Goal: Communication & Community: Answer question/provide support

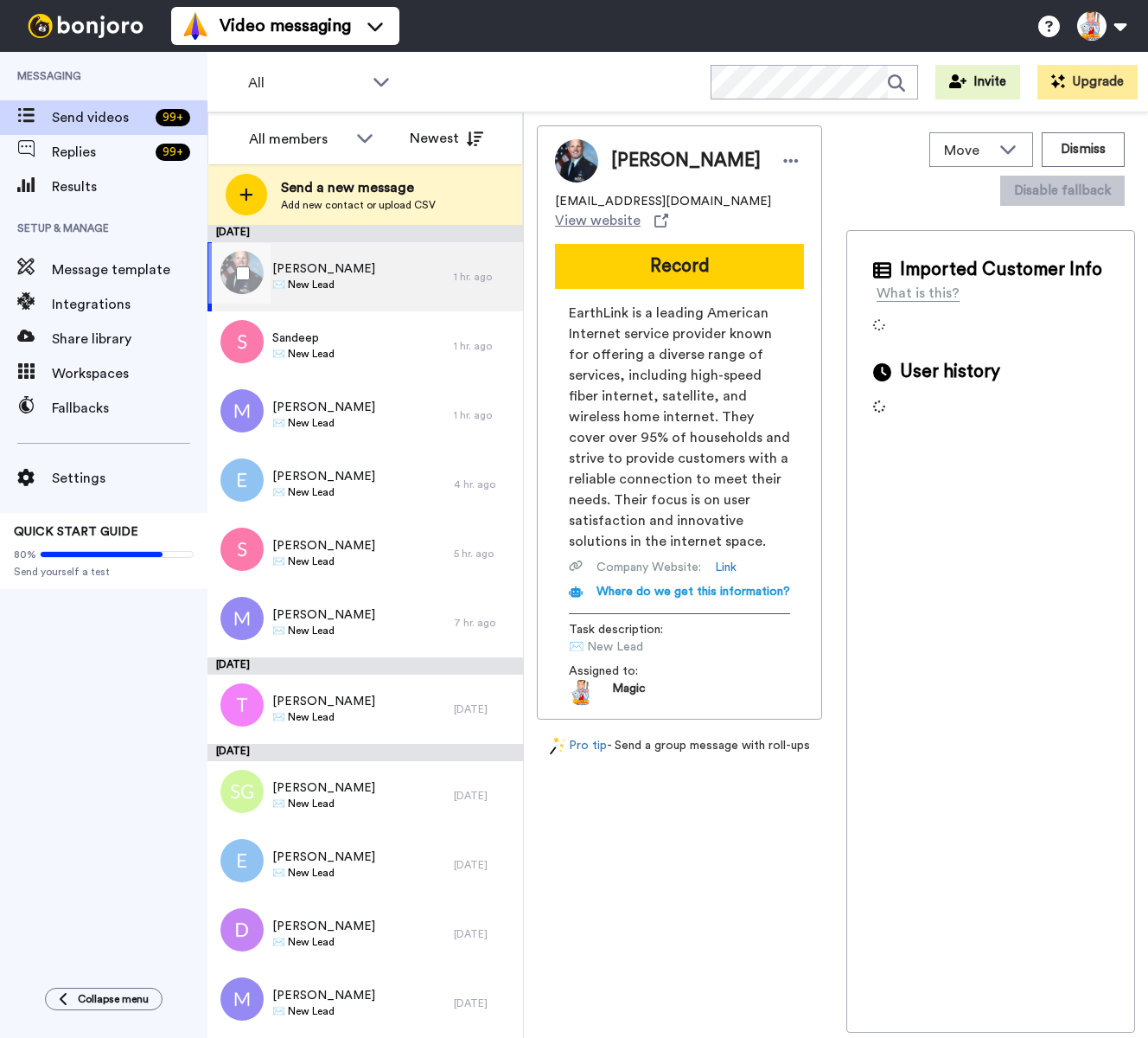
click at [341, 266] on span "[PERSON_NAME]" at bounding box center [324, 269] width 103 height 18
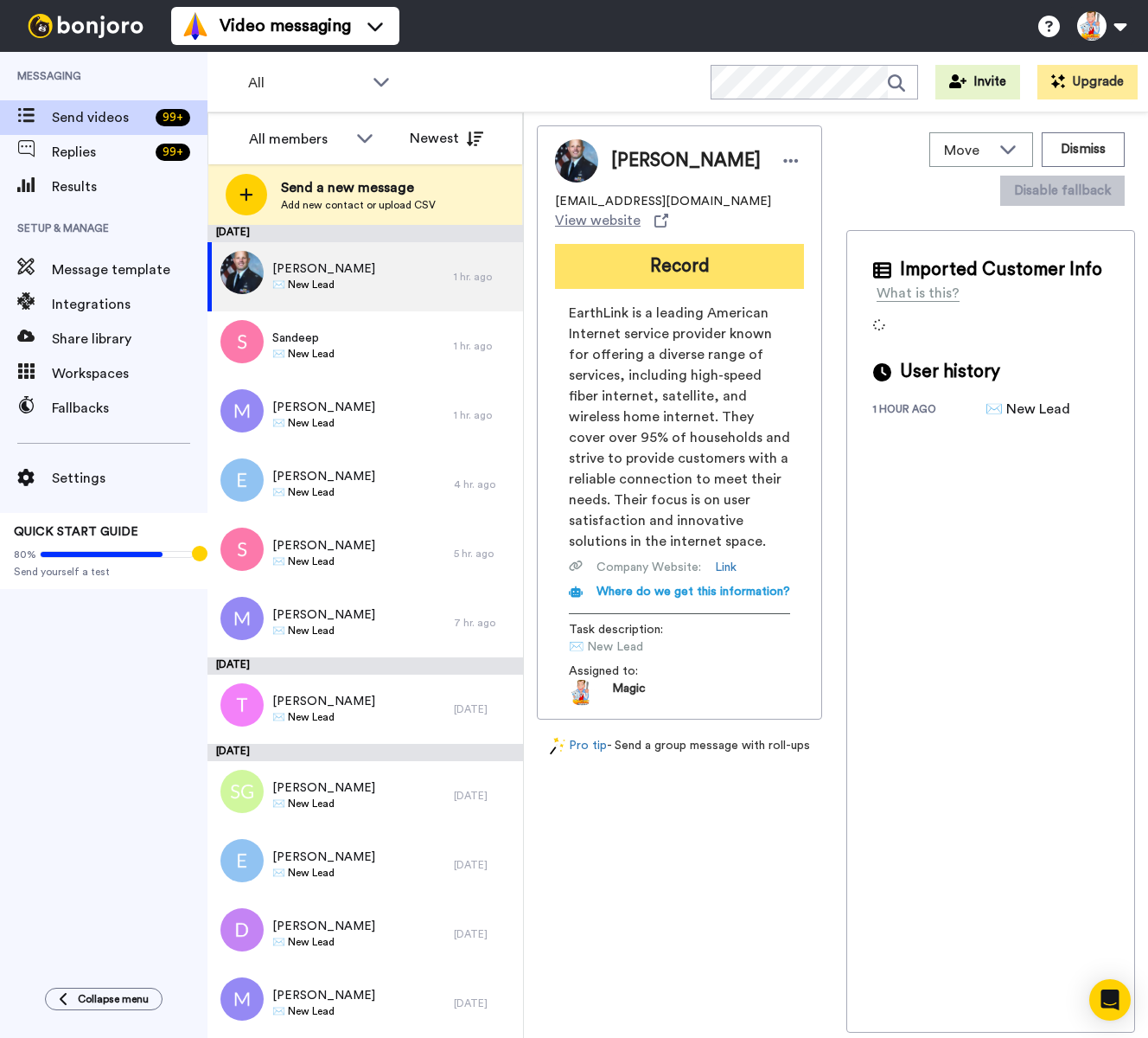
click at [695, 276] on button "Record" at bounding box center [680, 266] width 249 height 45
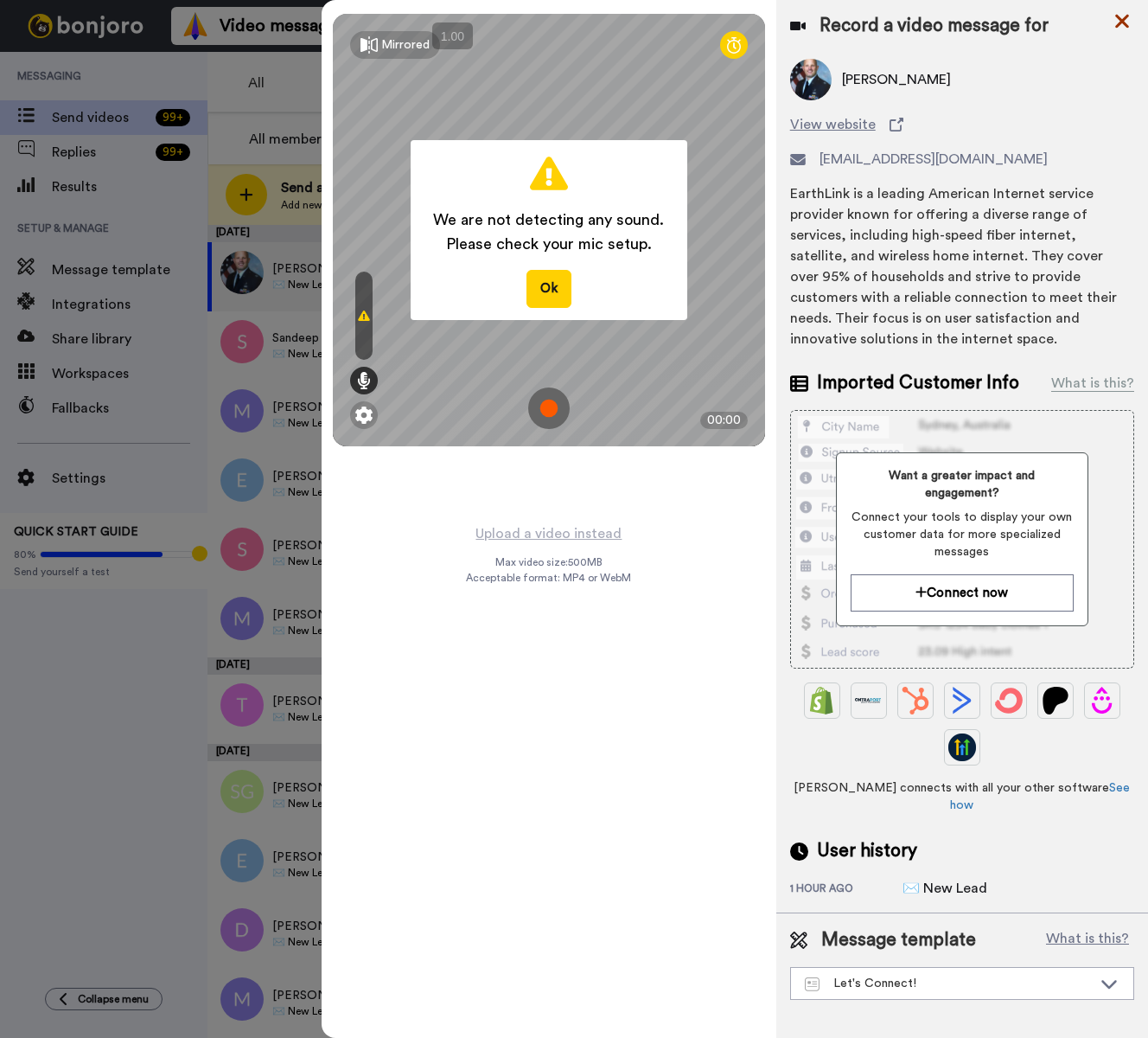
click at [1120, 16] on icon at bounding box center [1123, 22] width 18 height 22
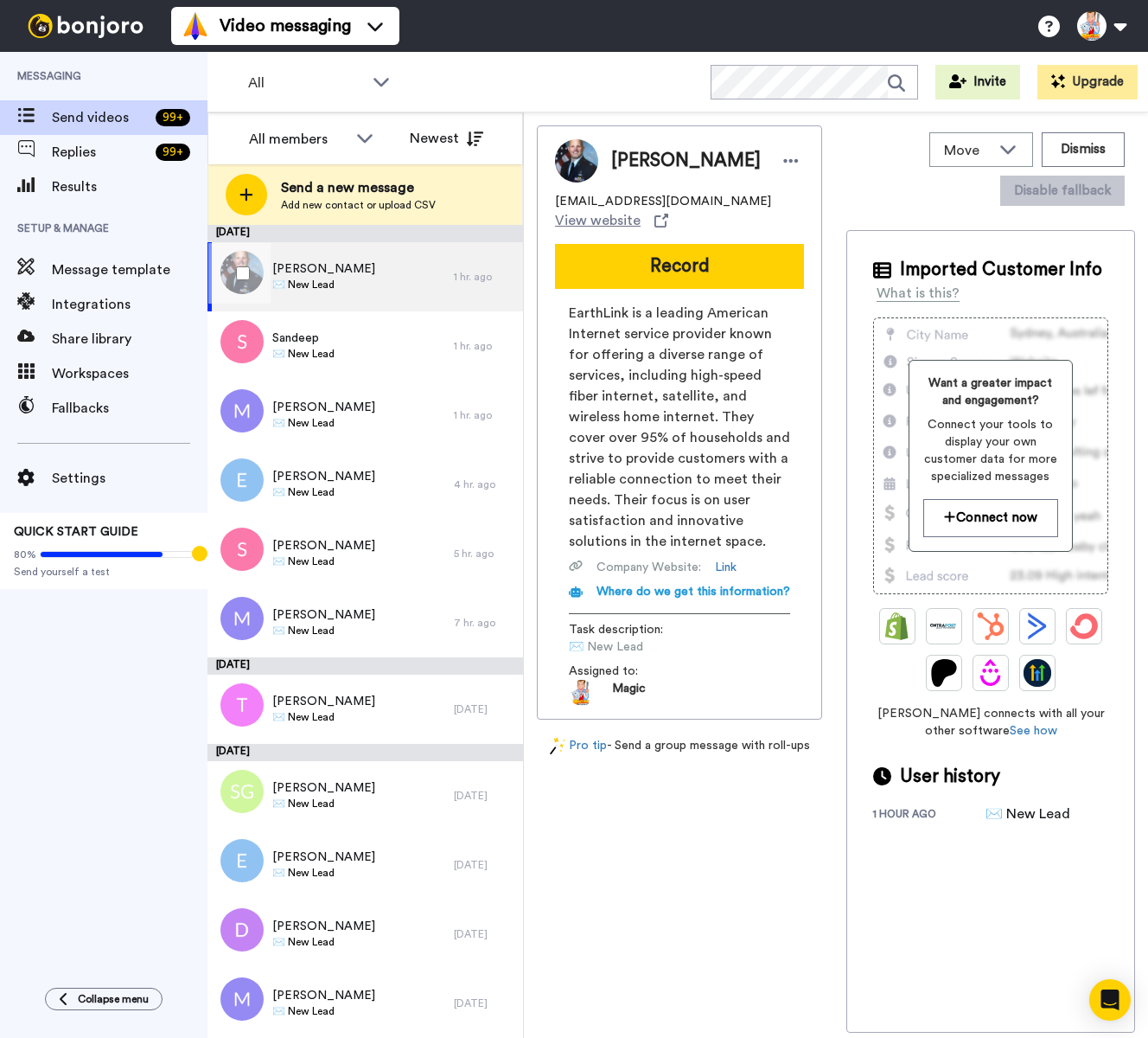
click at [453, 276] on div "[PERSON_NAME] ✉️ New Lead" at bounding box center [331, 277] width 246 height 69
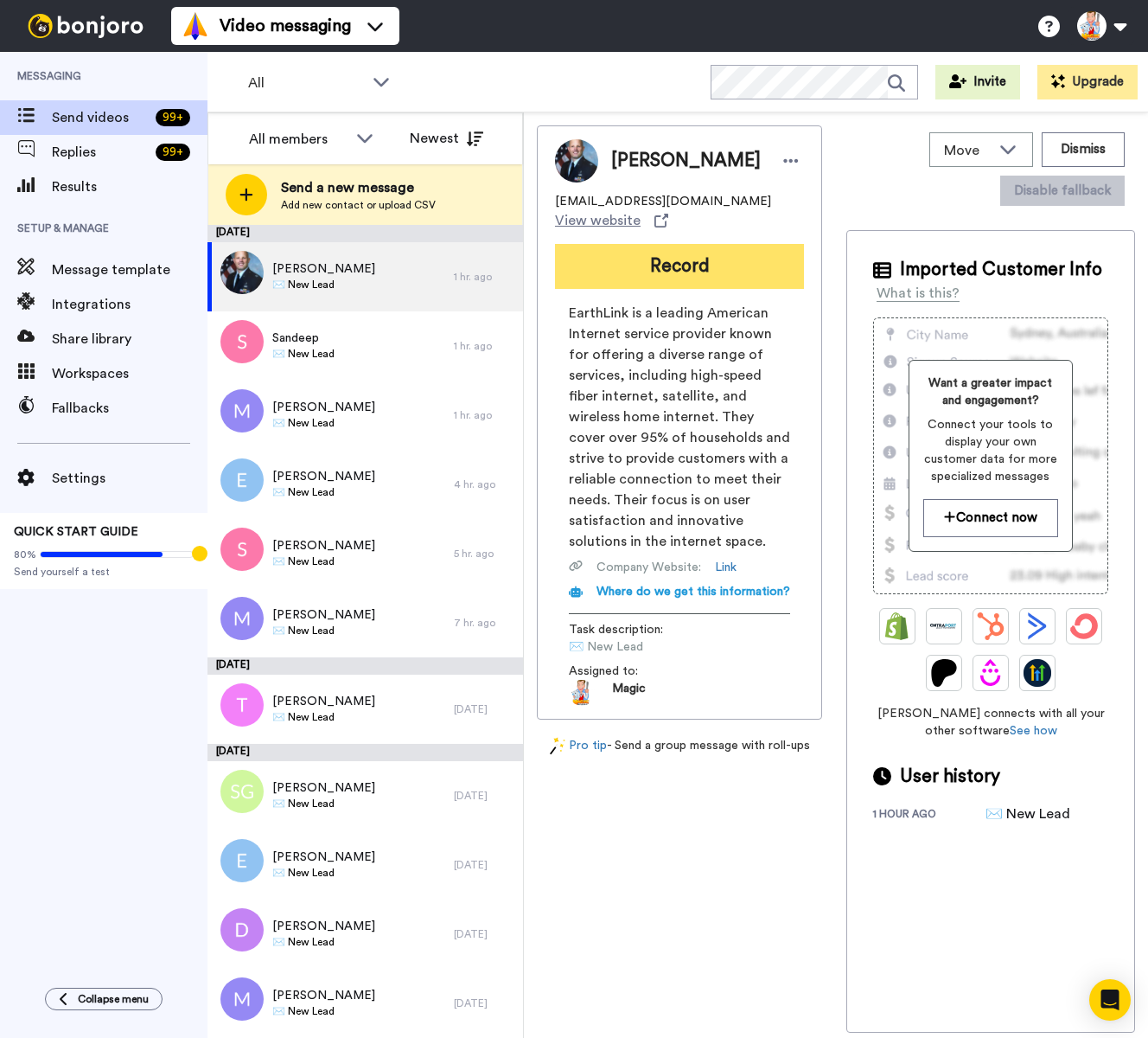
click at [694, 289] on button "Record" at bounding box center [680, 266] width 249 height 45
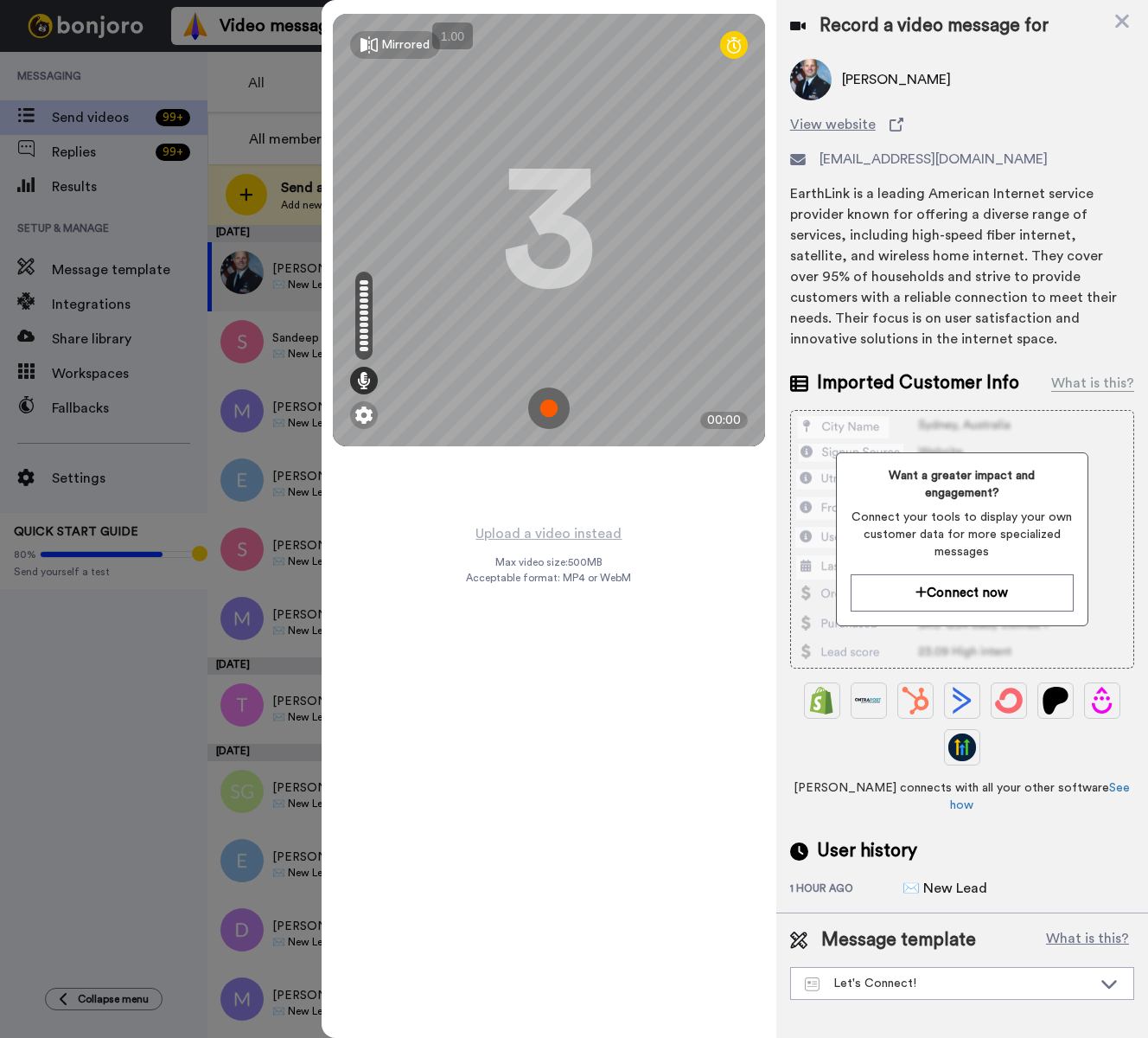
click at [550, 413] on img at bounding box center [549, 408] width 41 height 41
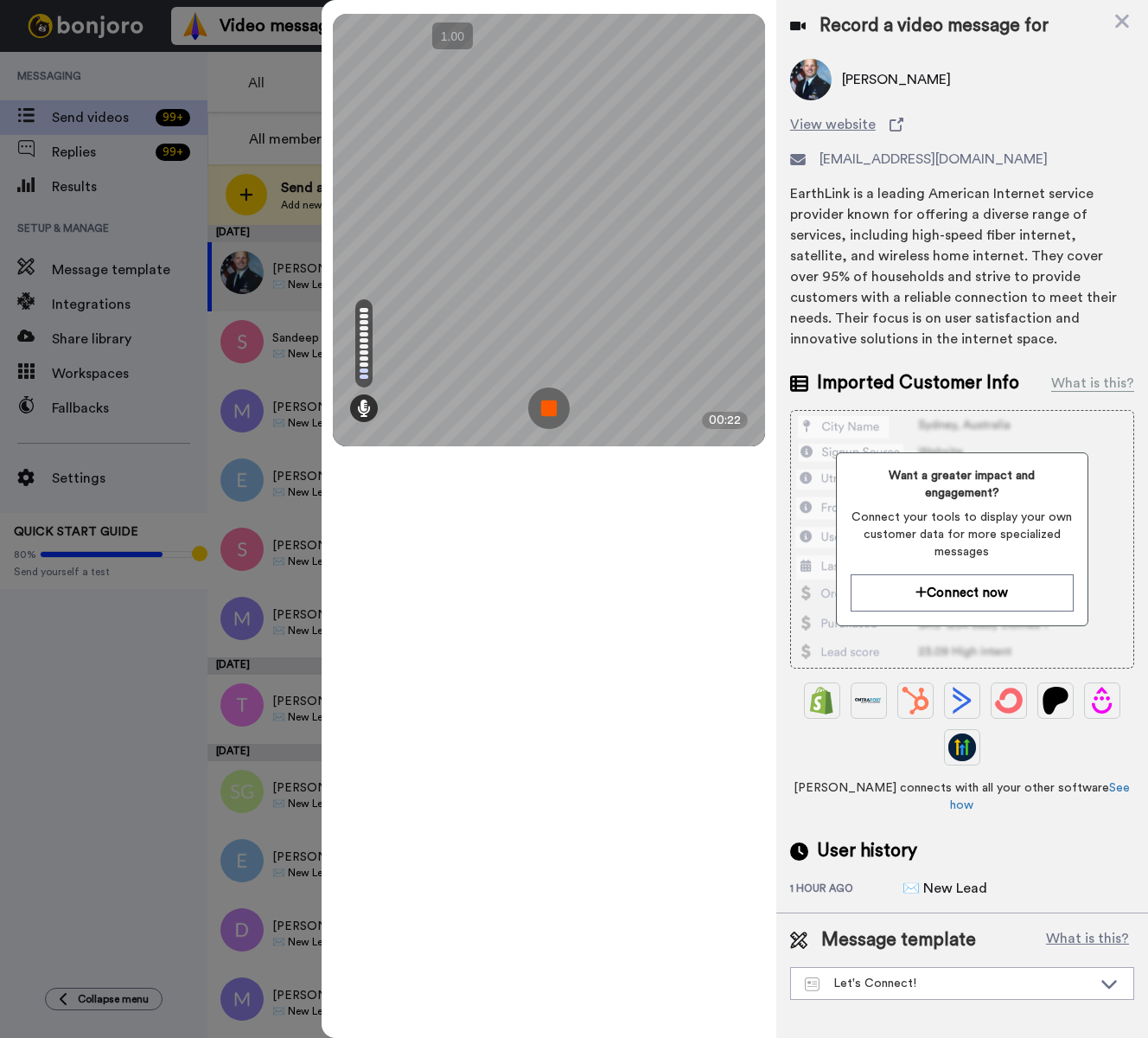
click at [550, 413] on img at bounding box center [549, 408] width 41 height 41
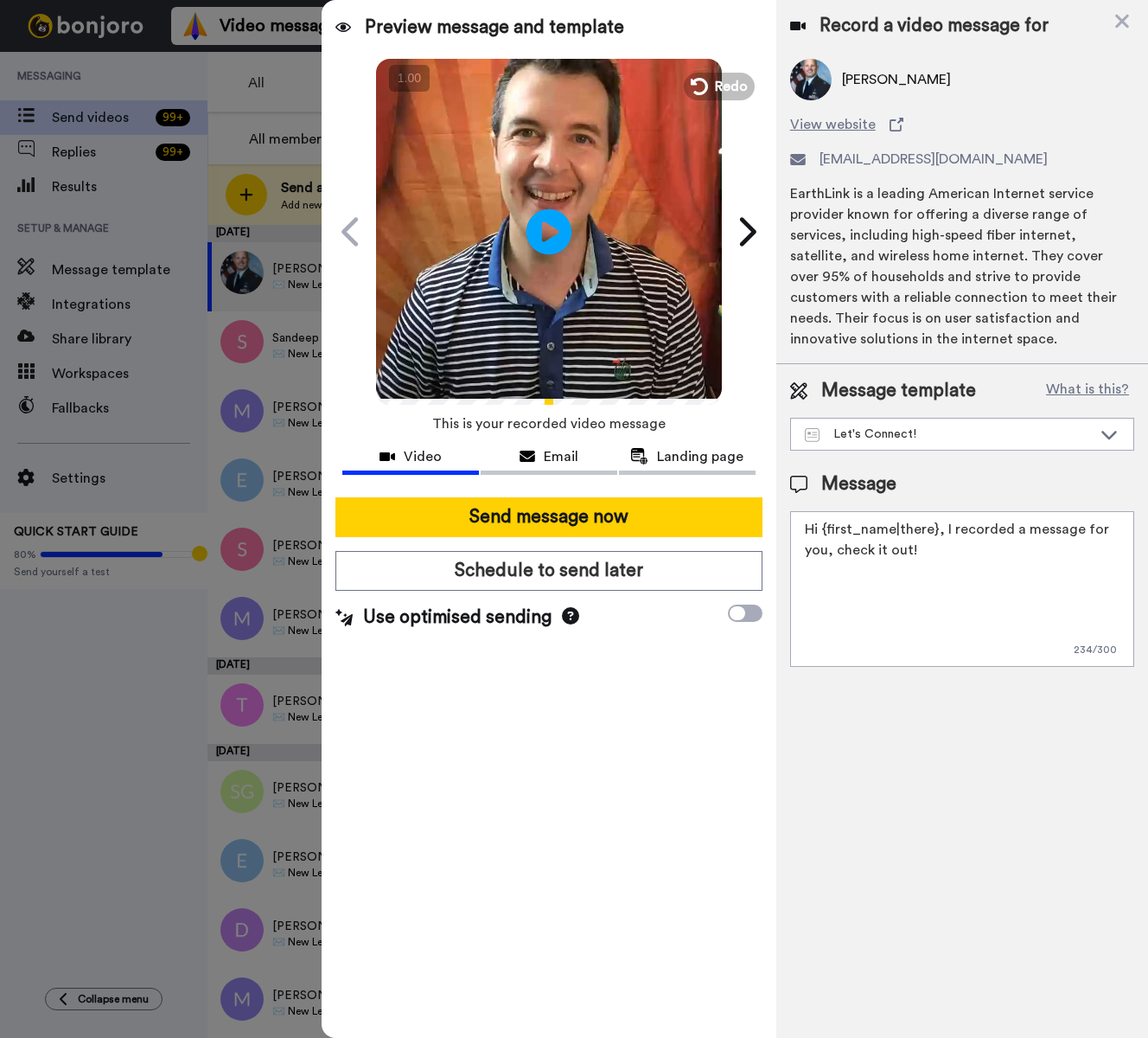
click at [544, 225] on icon "Play/Pause" at bounding box center [550, 232] width 46 height 82
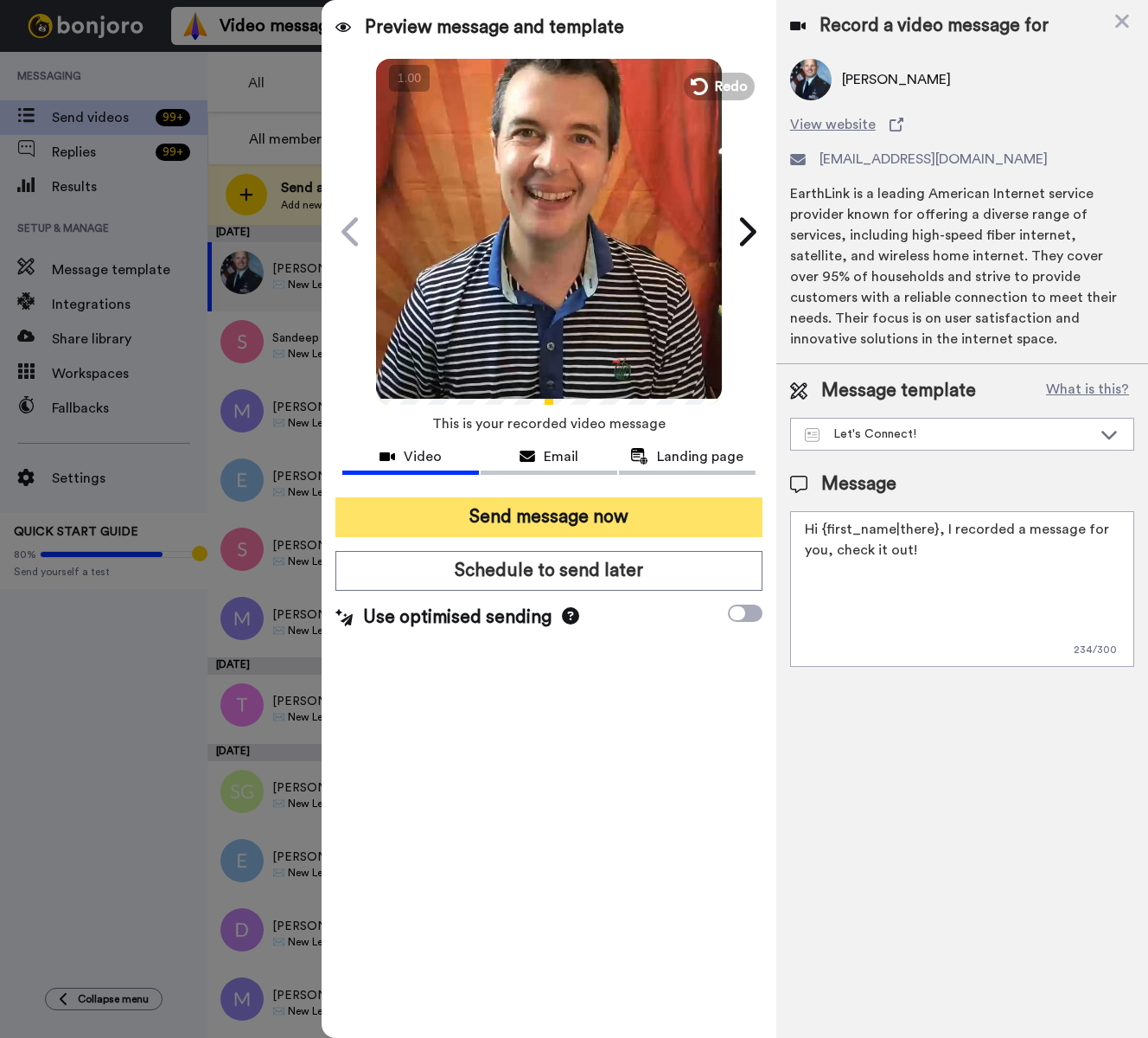
click at [645, 512] on button "Send message now" at bounding box center [549, 517] width 427 height 40
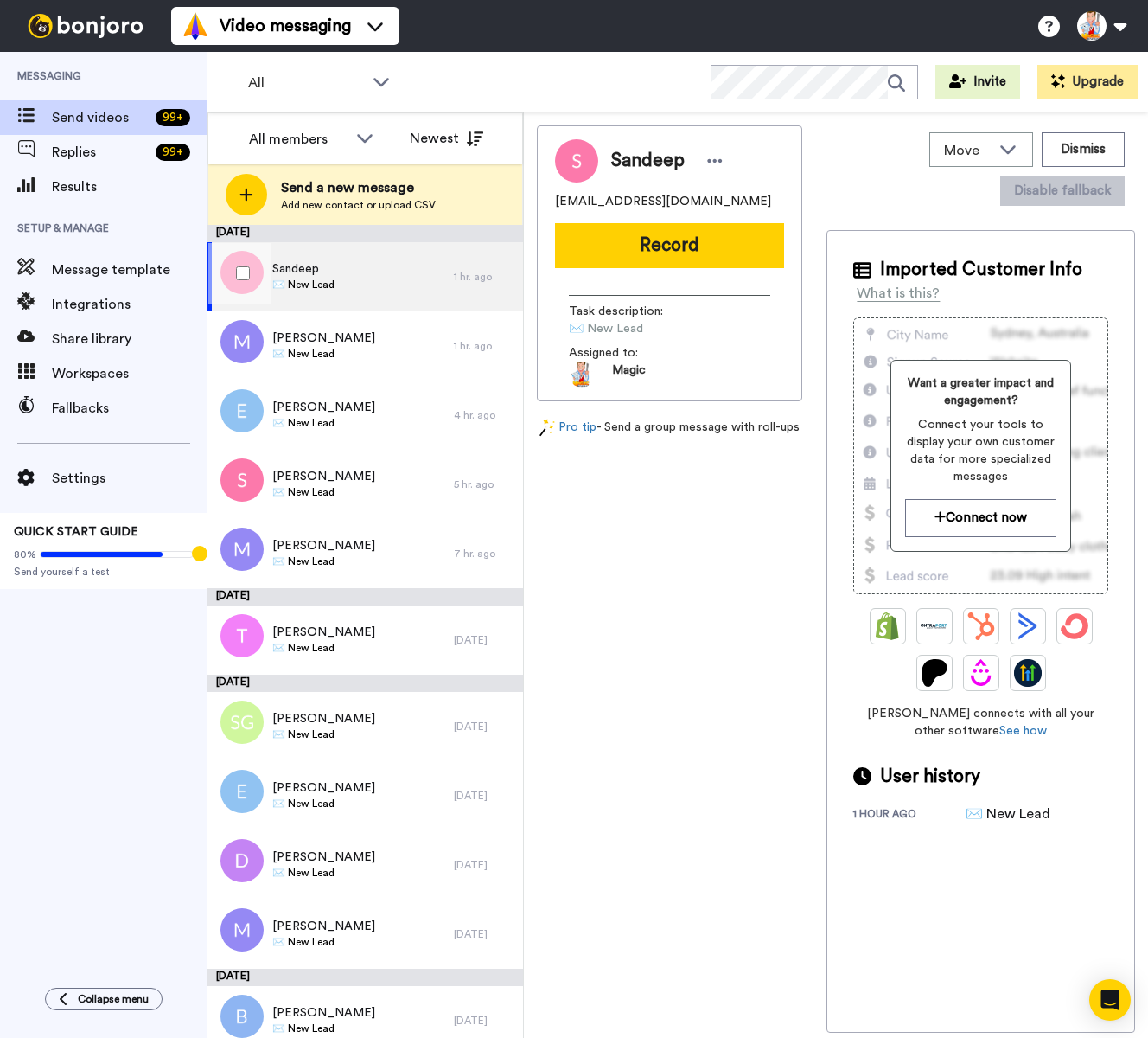
click at [371, 276] on div "Sandeep ✉️ New Lead" at bounding box center [331, 277] width 246 height 69
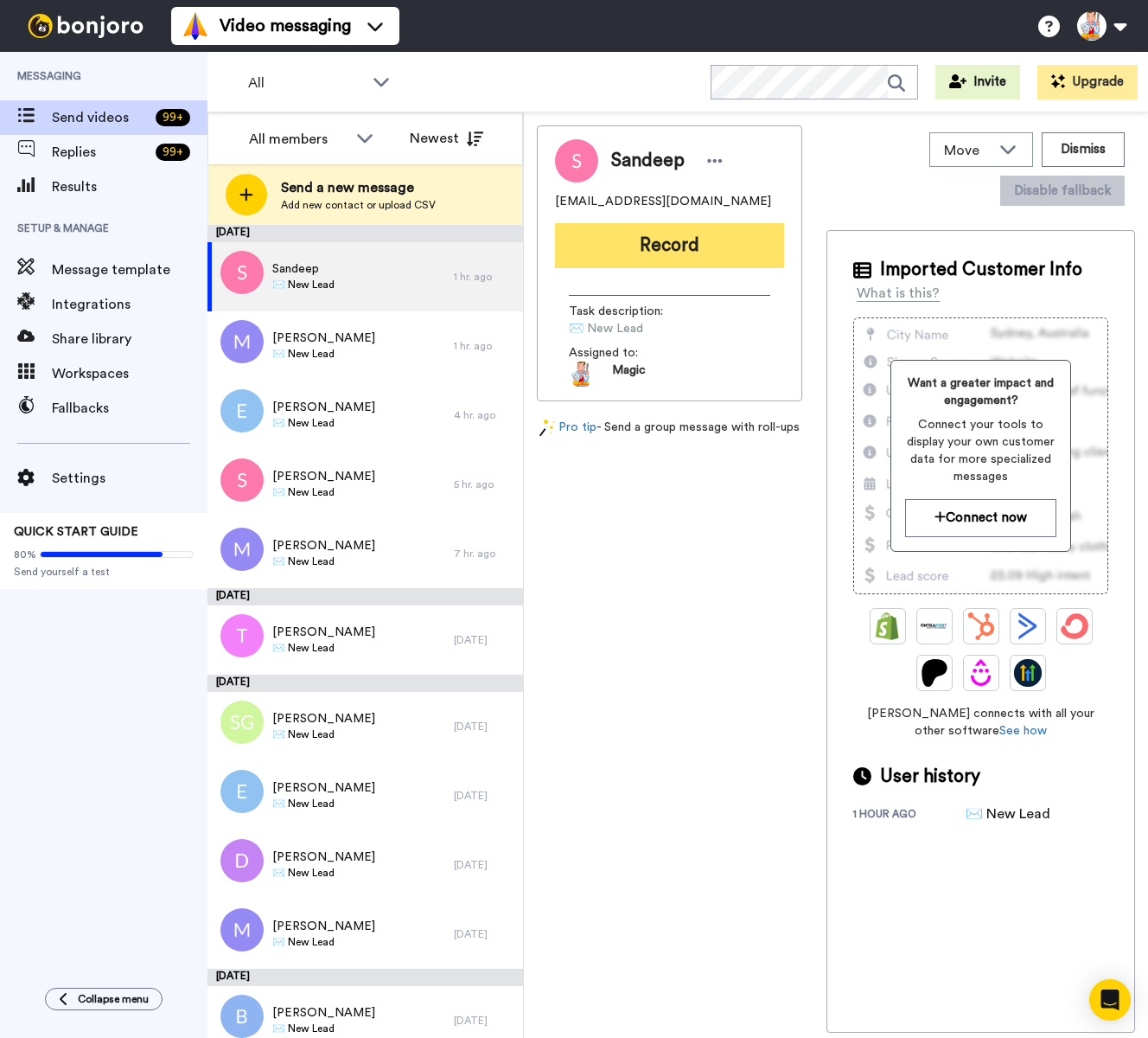
click at [677, 250] on button "Record" at bounding box center [670, 246] width 229 height 45
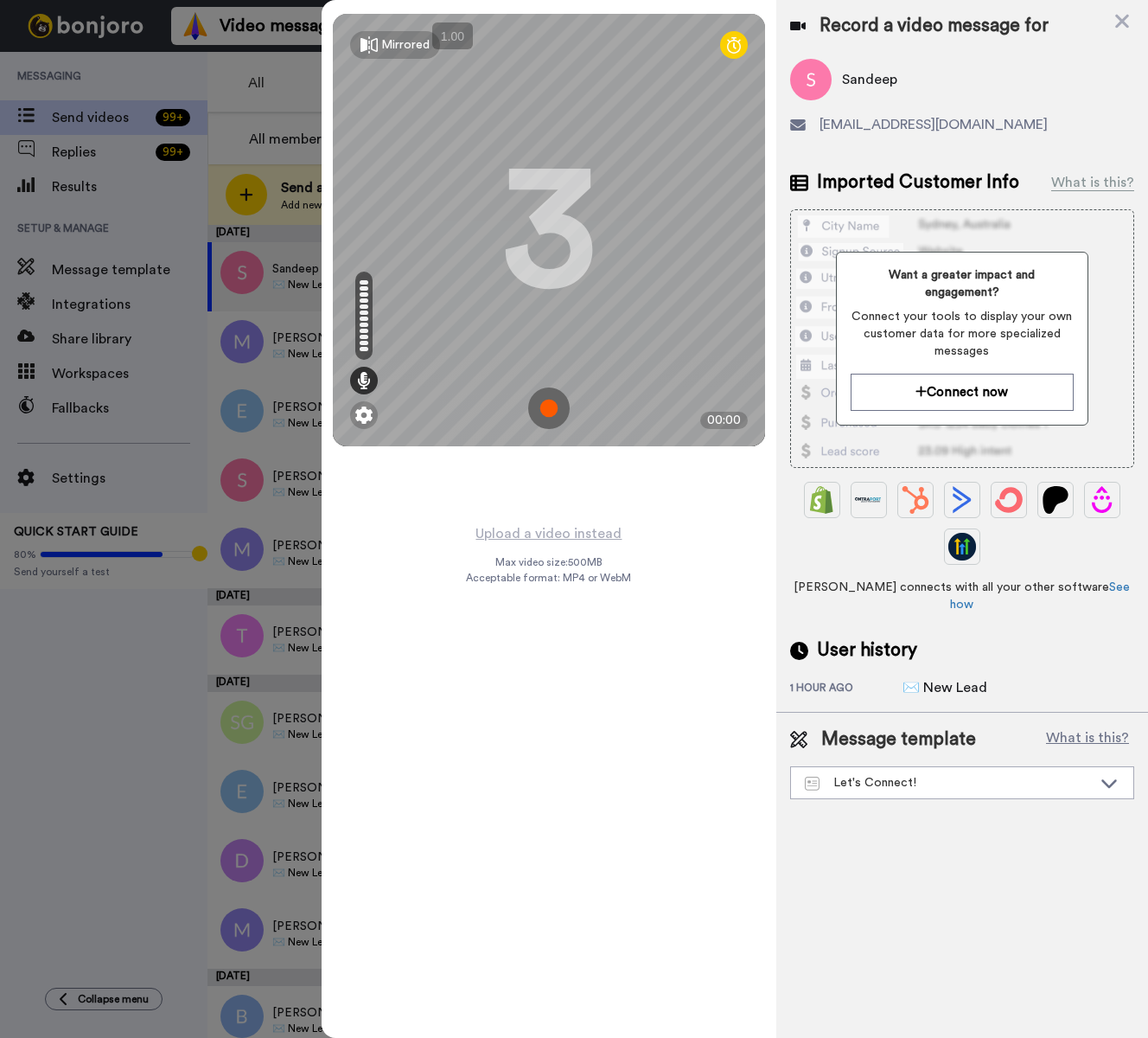
click at [545, 409] on img at bounding box center [549, 408] width 41 height 41
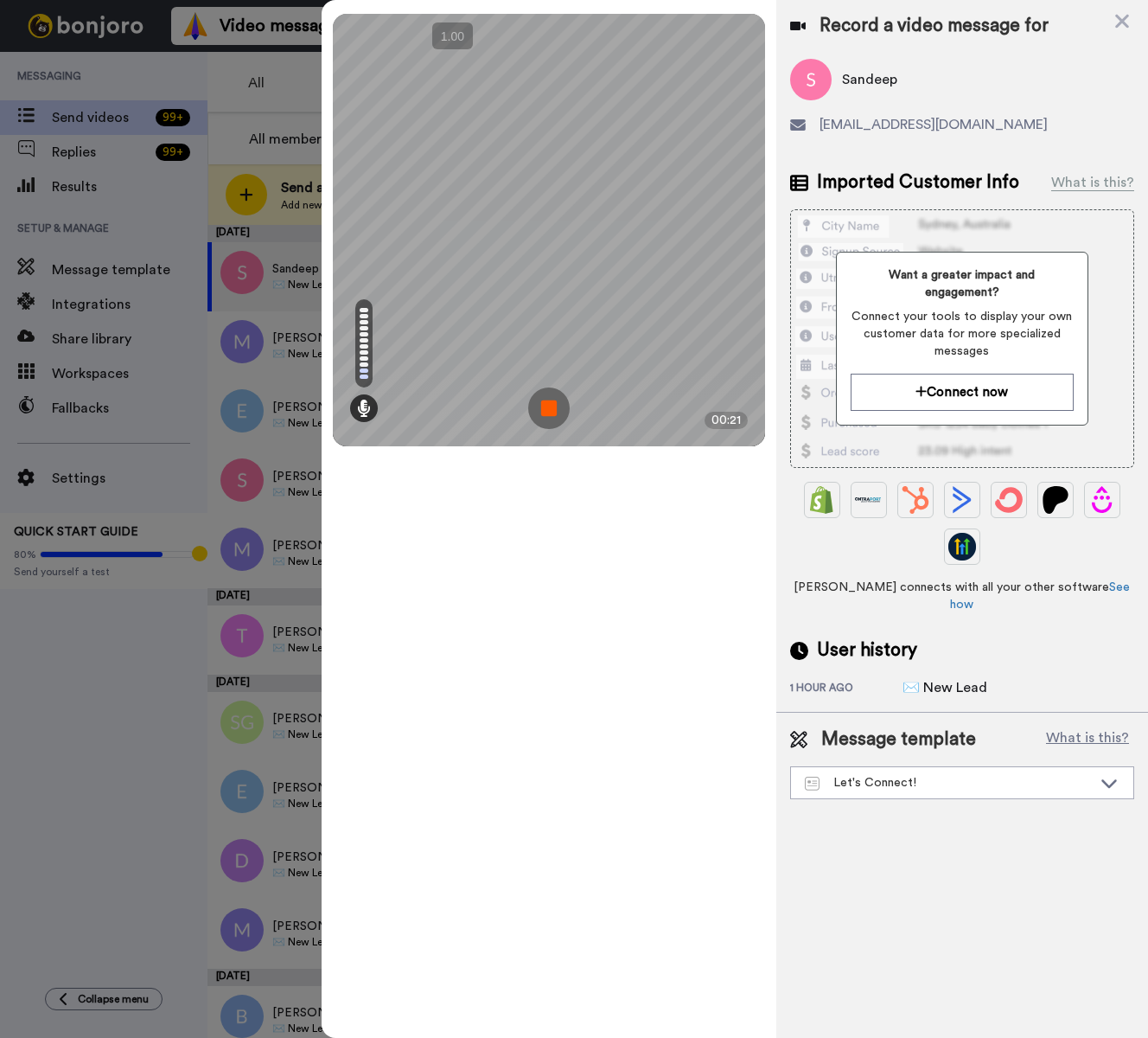
click at [545, 409] on img at bounding box center [549, 408] width 41 height 41
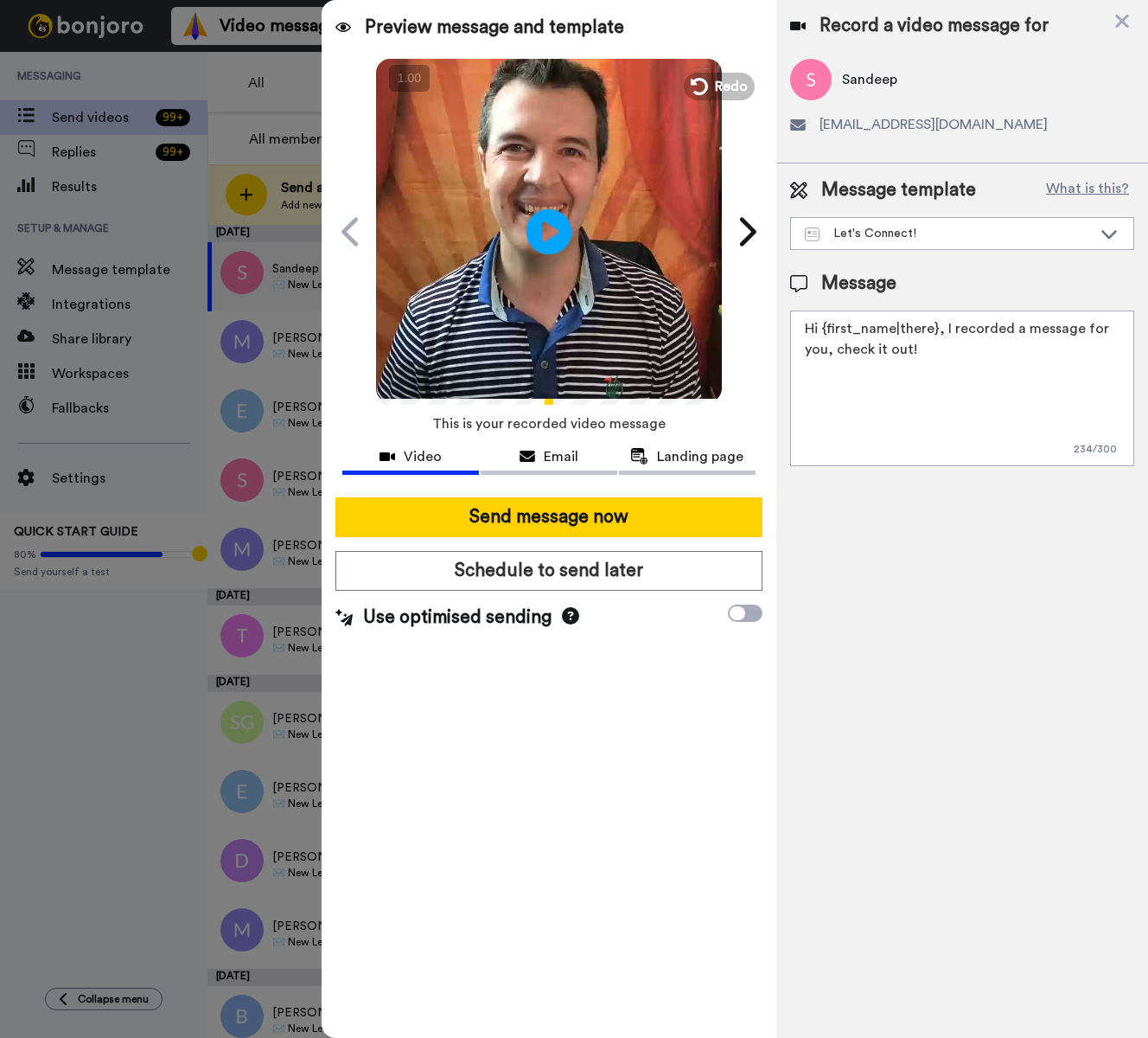
click at [542, 225] on icon "Play/Pause" at bounding box center [550, 232] width 46 height 82
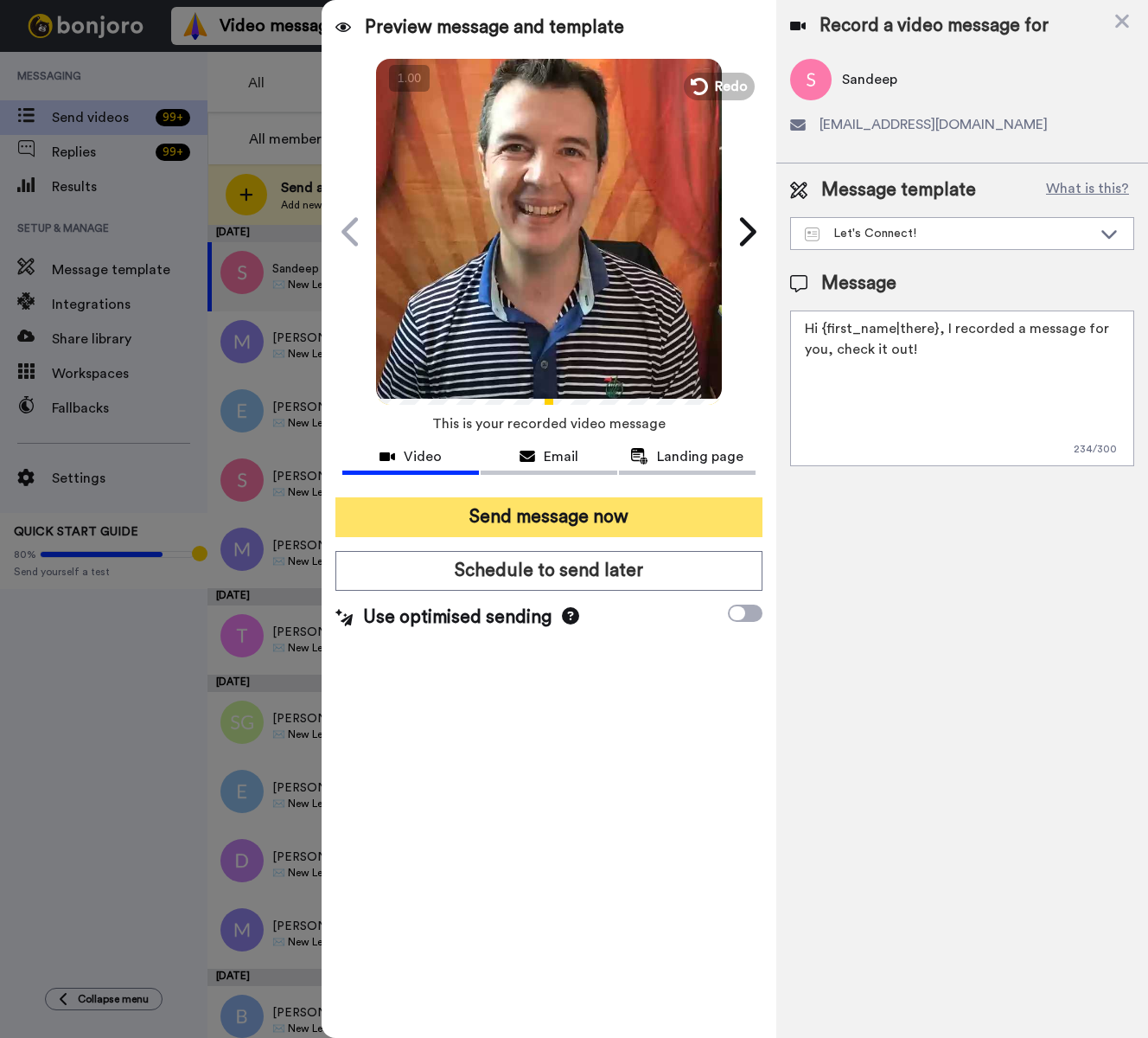
click at [619, 513] on button "Send message now" at bounding box center [549, 517] width 427 height 40
